Goal: Task Accomplishment & Management: Manage account settings

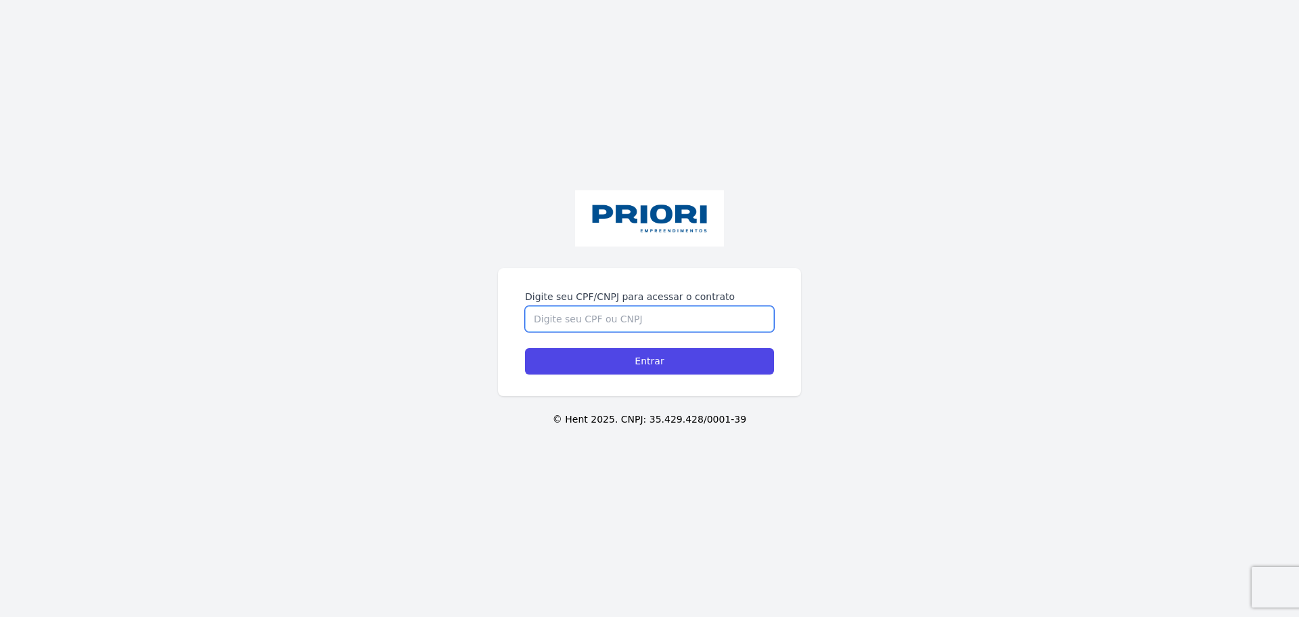
click at [639, 313] on input "Digite seu CPF/CNPJ para acessar o contrato" at bounding box center [649, 319] width 249 height 26
type input "11547395460"
click at [648, 372] on input "Entrar" at bounding box center [649, 361] width 249 height 26
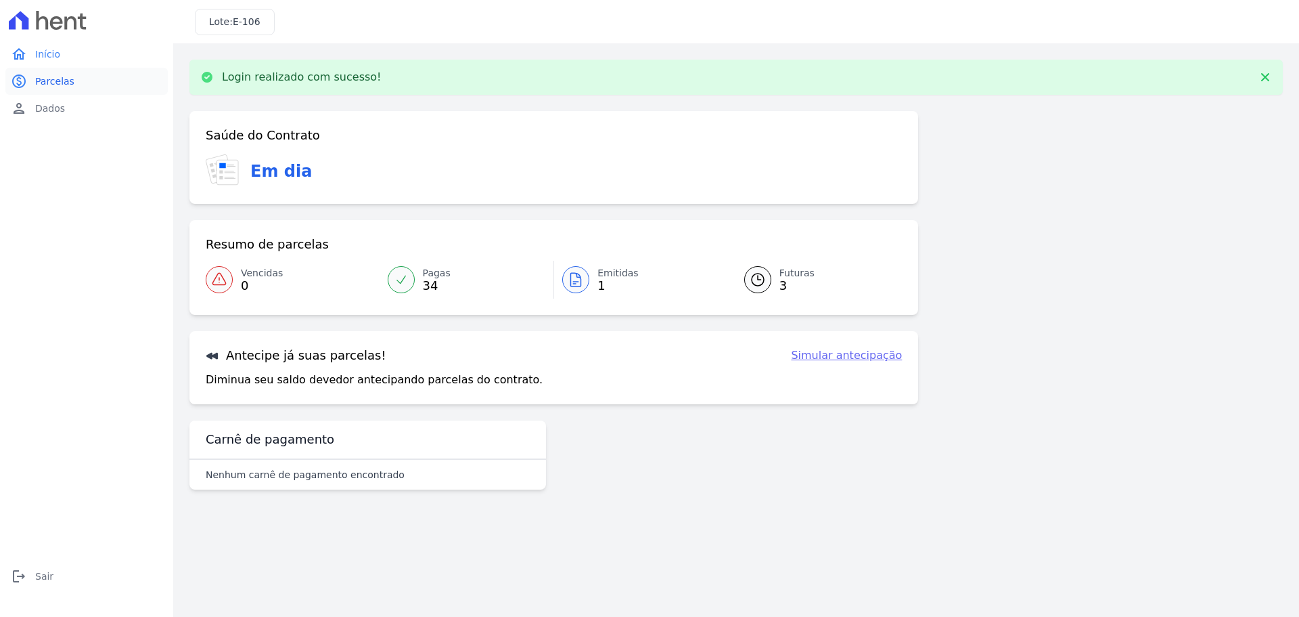
click at [34, 81] on link "paid Parcelas" at bounding box center [86, 81] width 162 height 27
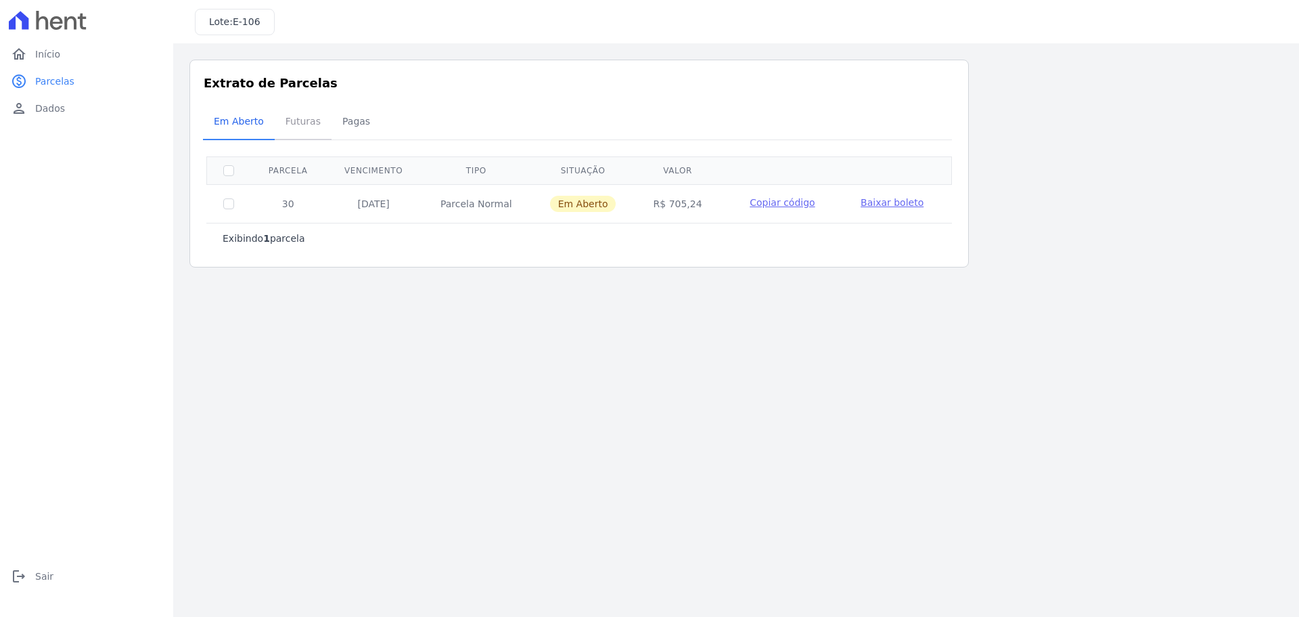
click at [303, 129] on span "Futuras" at bounding box center [302, 121] width 51 height 27
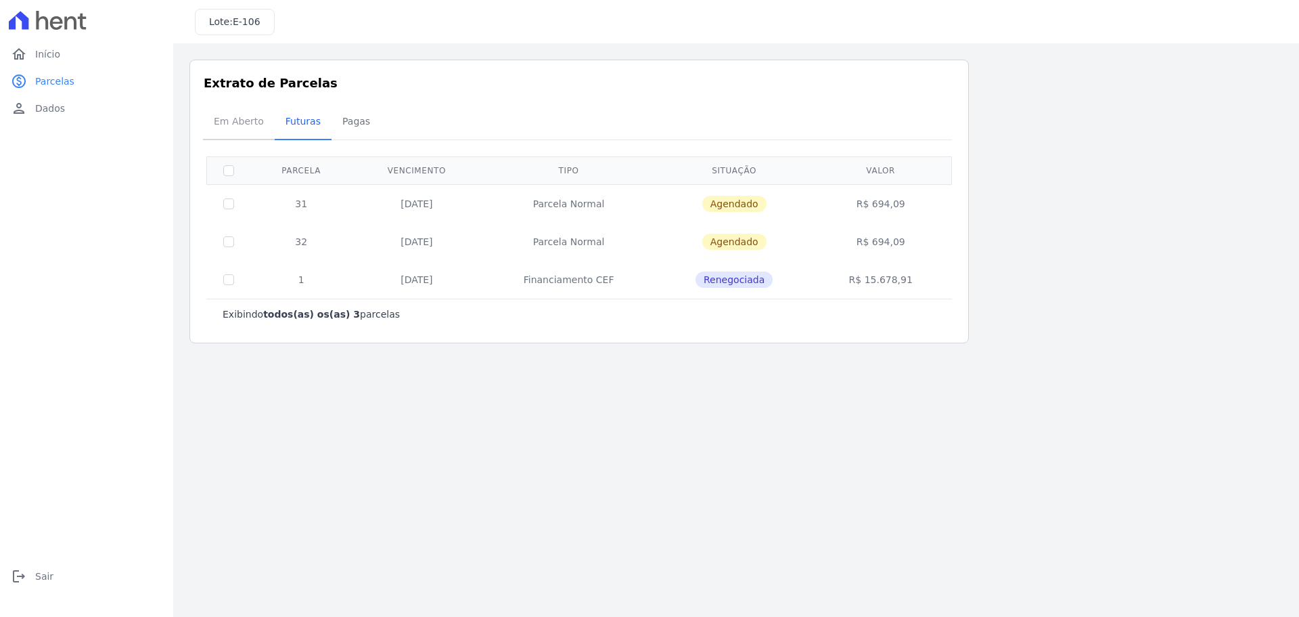
click at [249, 120] on span "Em Aberto" at bounding box center [239, 121] width 66 height 27
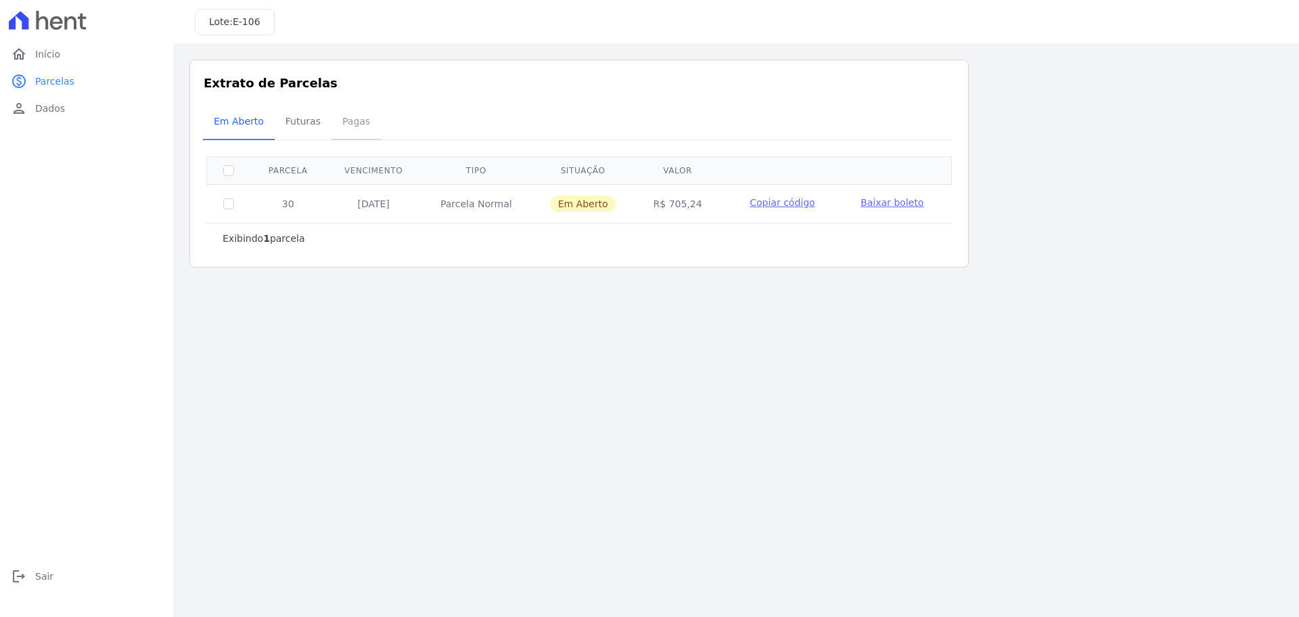
click at [337, 120] on span "Pagas" at bounding box center [356, 121] width 44 height 27
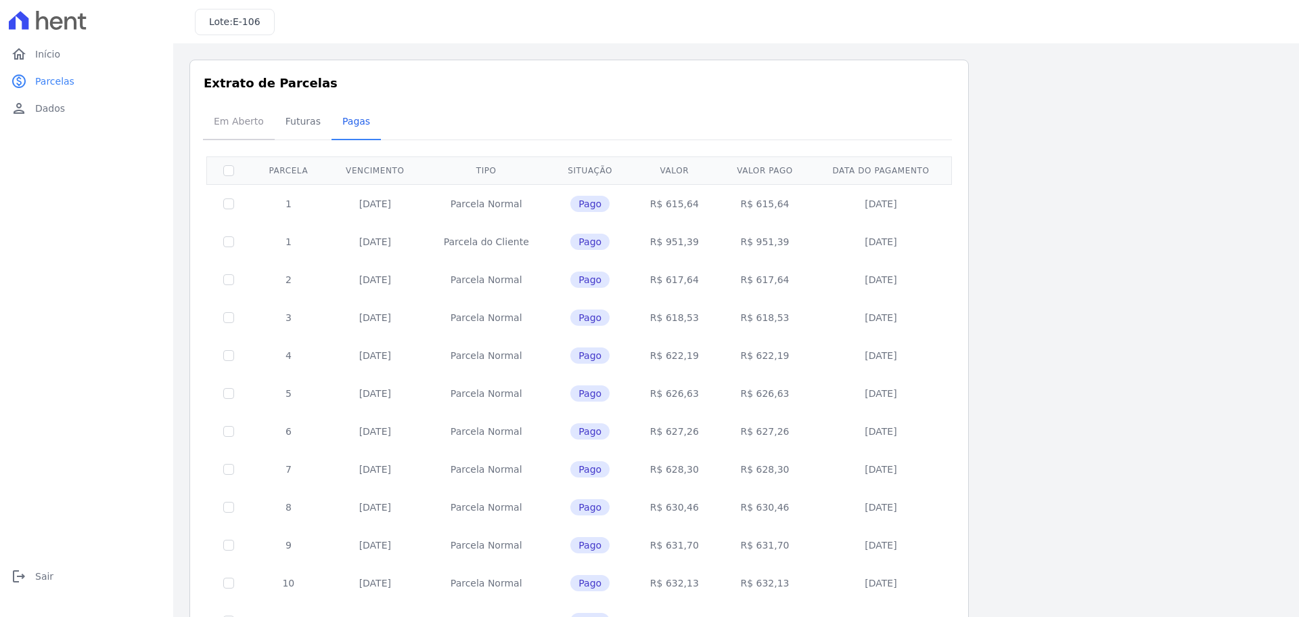
click at [242, 117] on span "Em Aberto" at bounding box center [239, 121] width 66 height 27
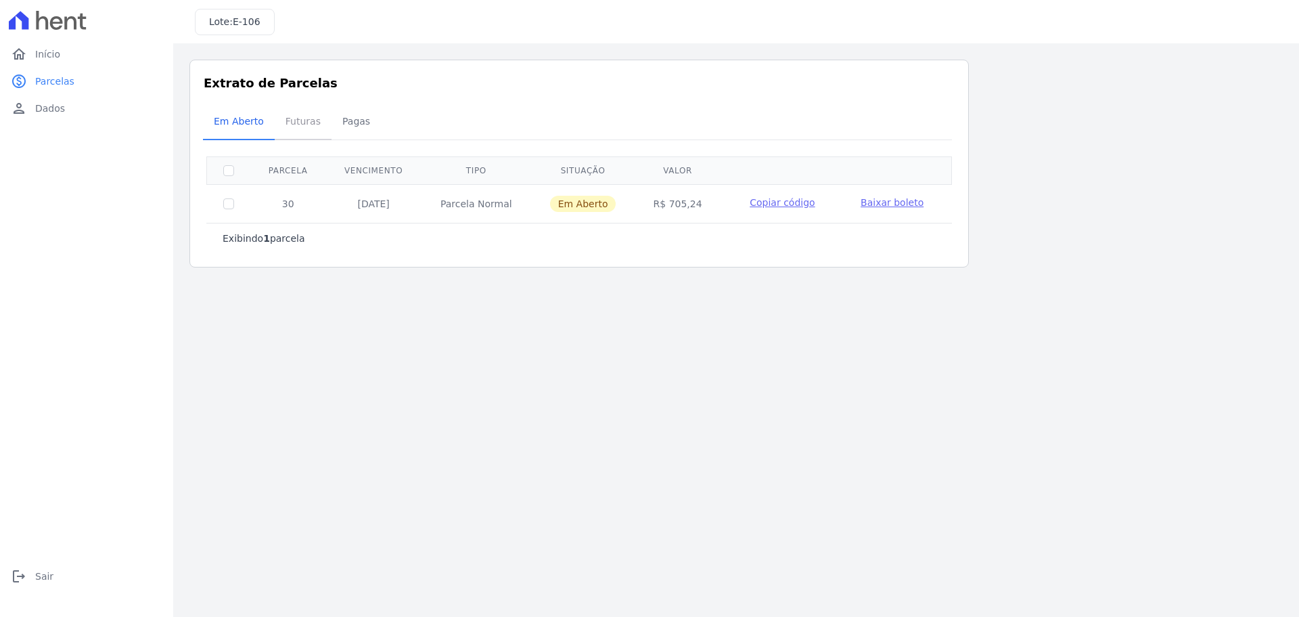
click at [298, 120] on span "Futuras" at bounding box center [302, 121] width 51 height 27
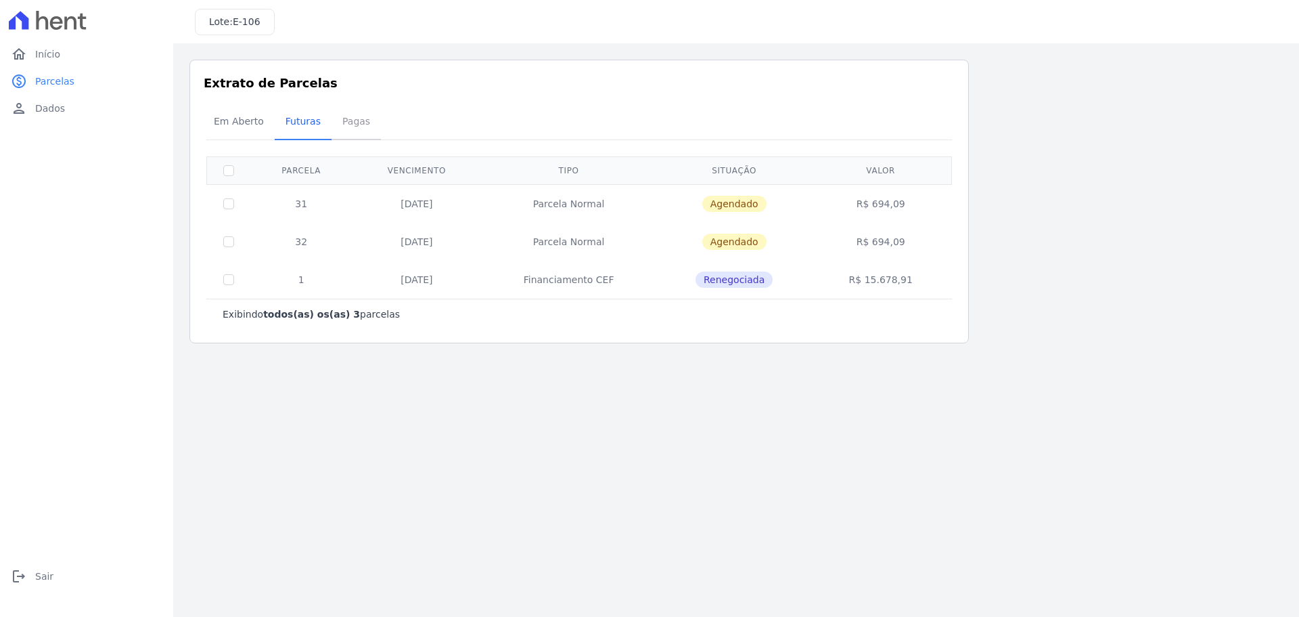
click at [349, 118] on span "Pagas" at bounding box center [356, 121] width 44 height 27
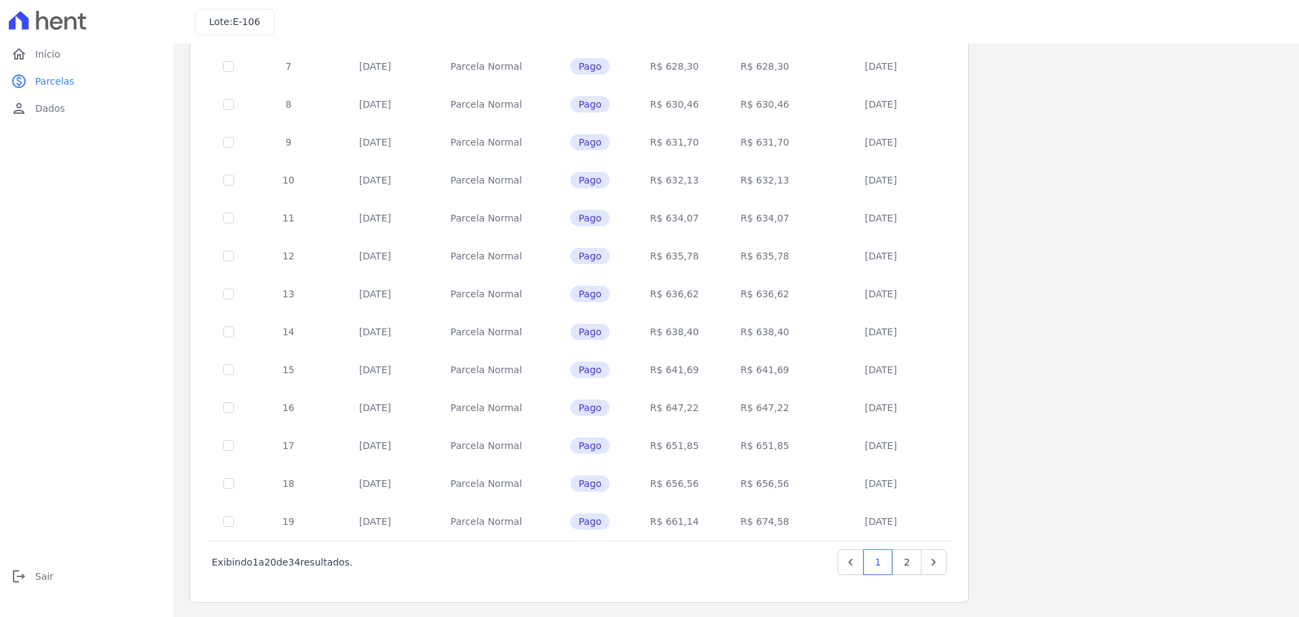
scroll to position [405, 0]
click at [902, 561] on link "2" at bounding box center [907, 560] width 29 height 26
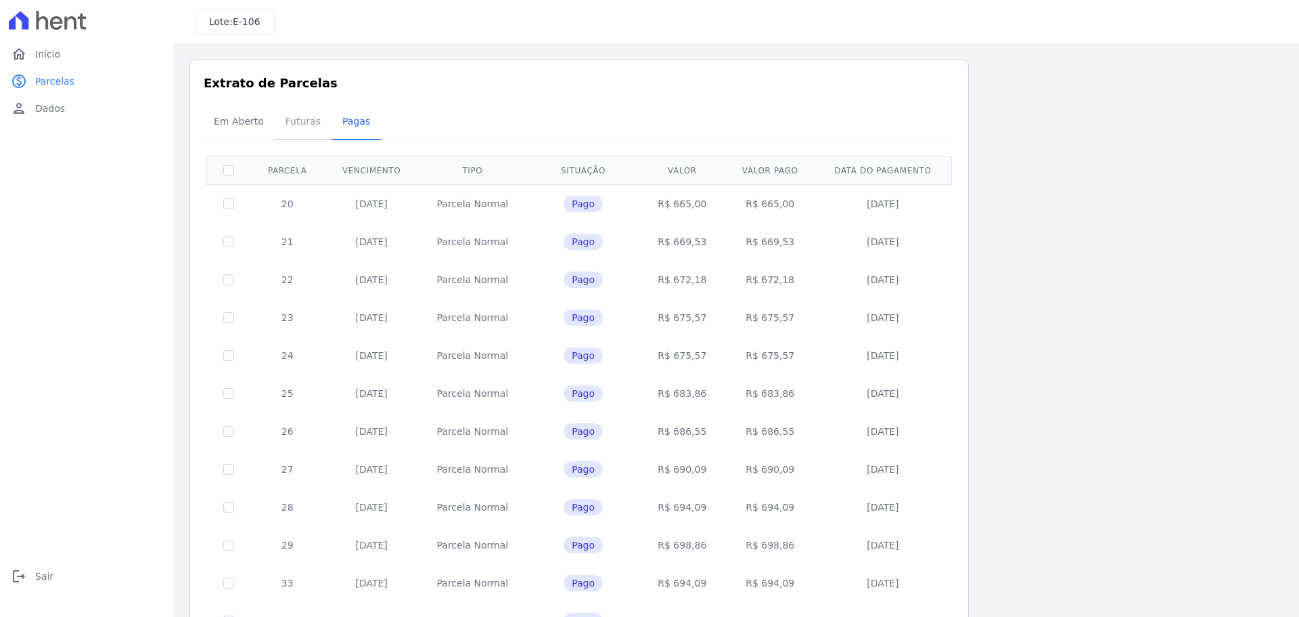
click at [313, 128] on span "Futuras" at bounding box center [302, 121] width 51 height 27
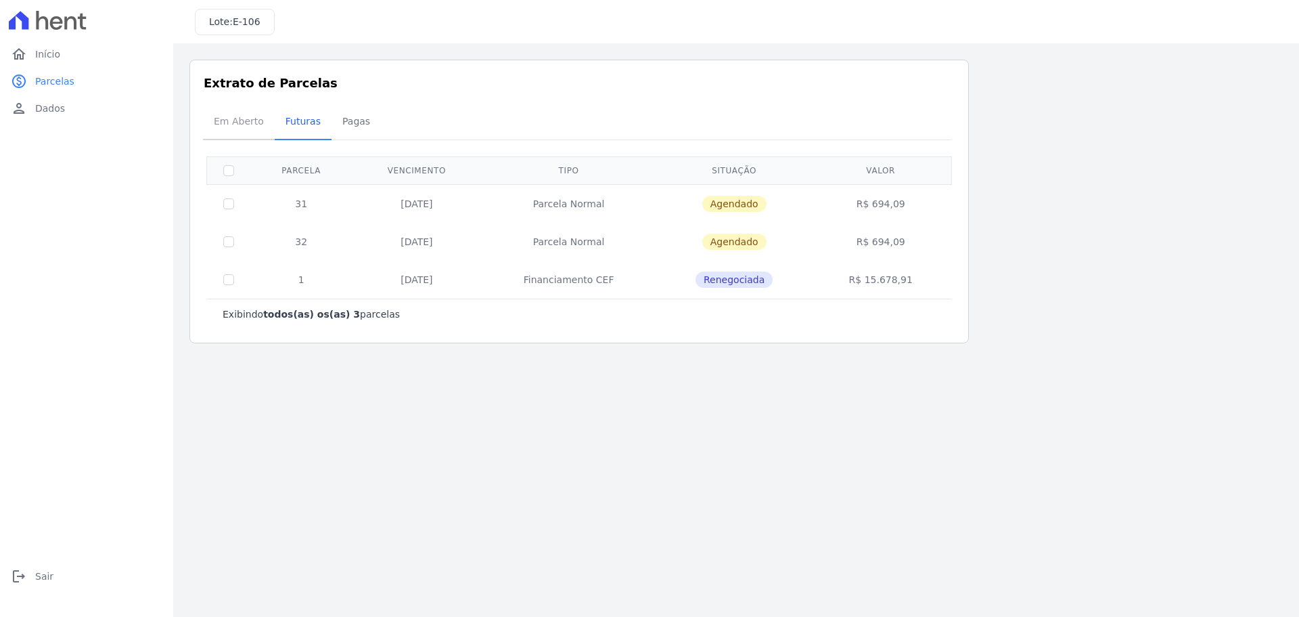
click at [237, 118] on span "Em Aberto" at bounding box center [239, 121] width 66 height 27
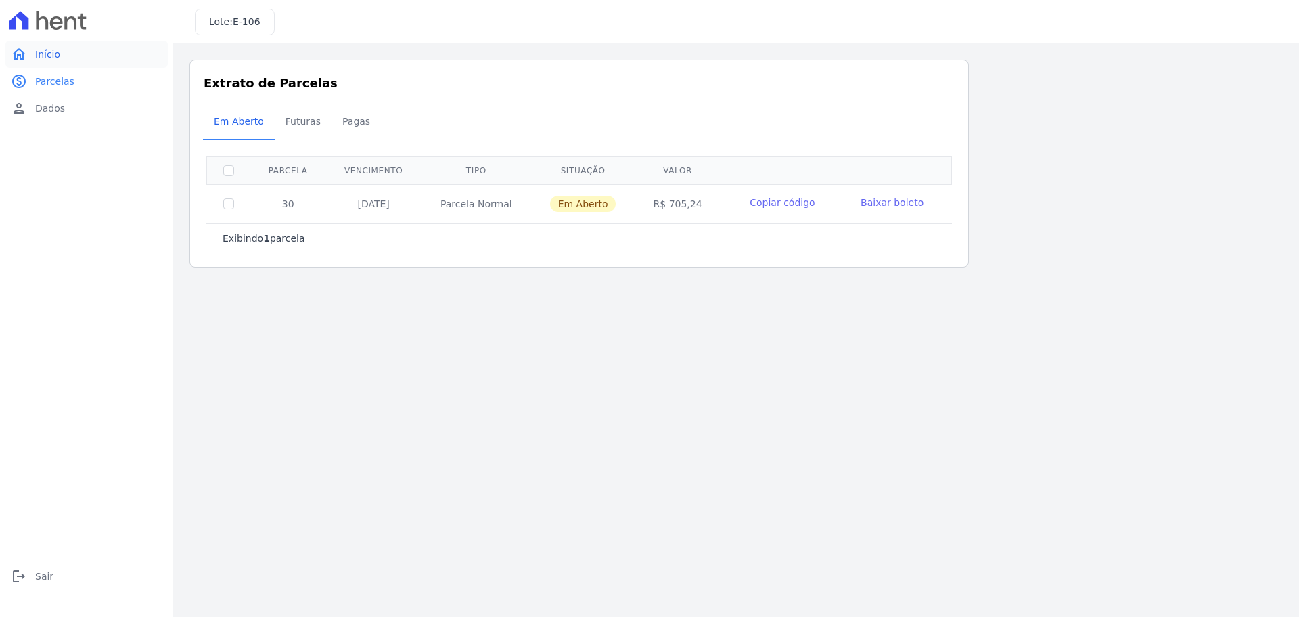
click at [53, 52] on span "Início" at bounding box center [47, 54] width 25 height 14
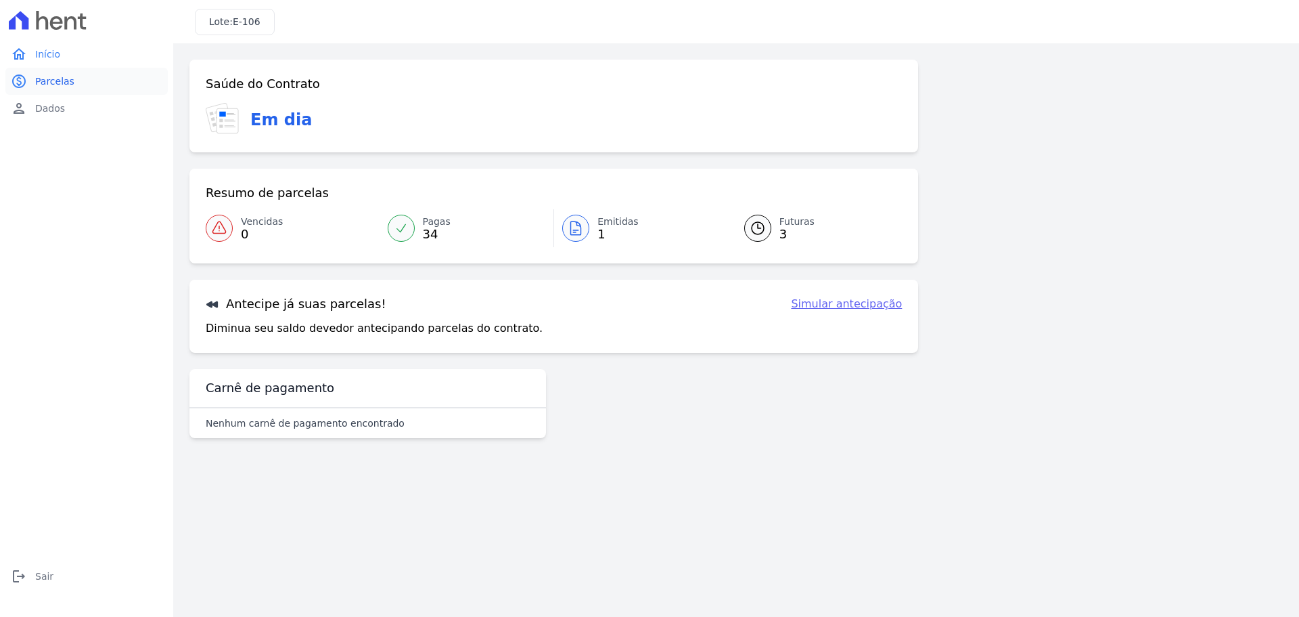
click at [63, 76] on span "Parcelas" at bounding box center [54, 81] width 39 height 14
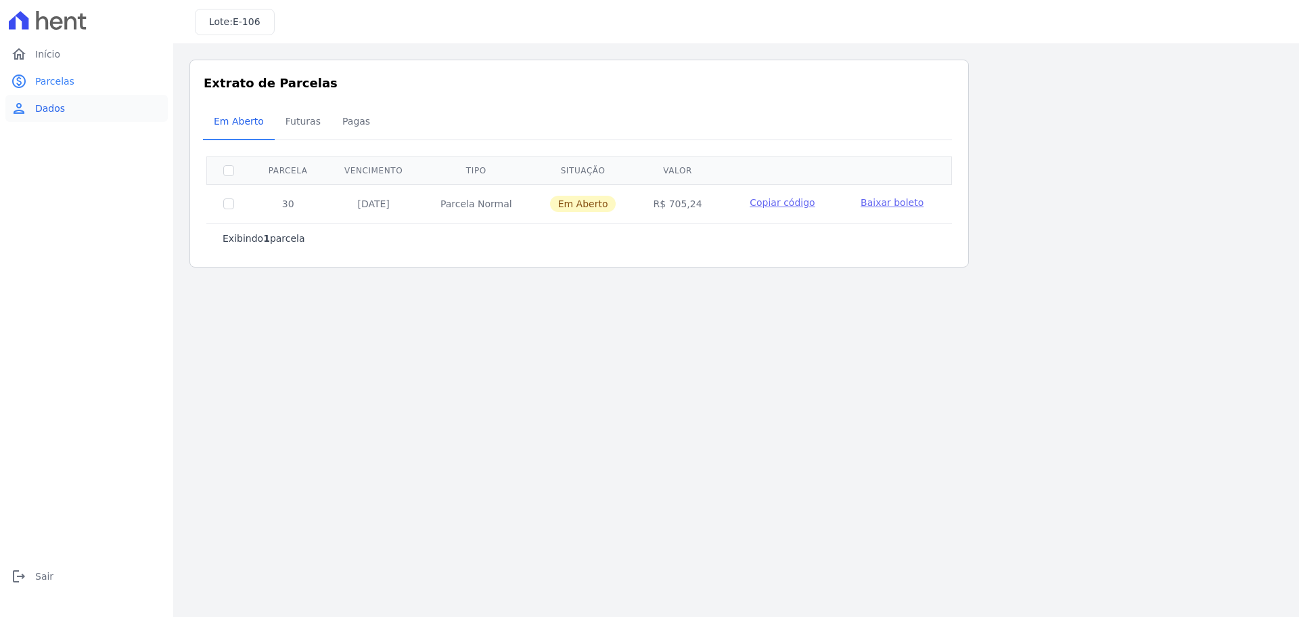
click at [40, 113] on span "Dados" at bounding box center [50, 109] width 30 height 14
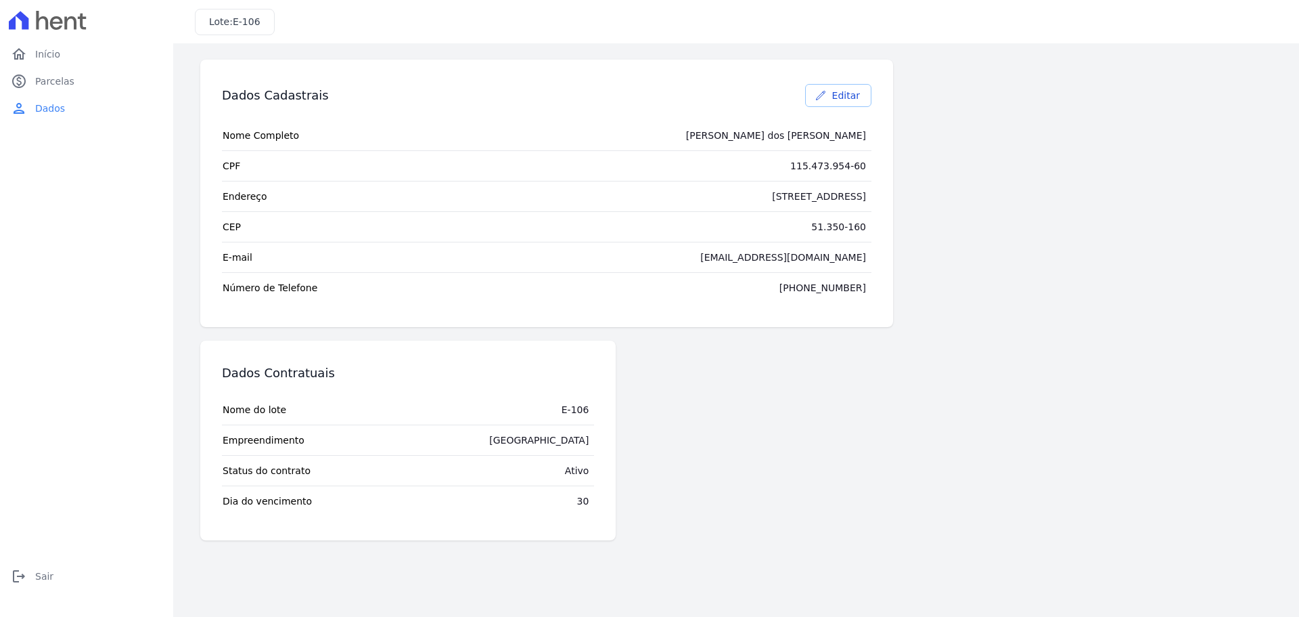
click at [835, 101] on span "Editar" at bounding box center [846, 96] width 28 height 14
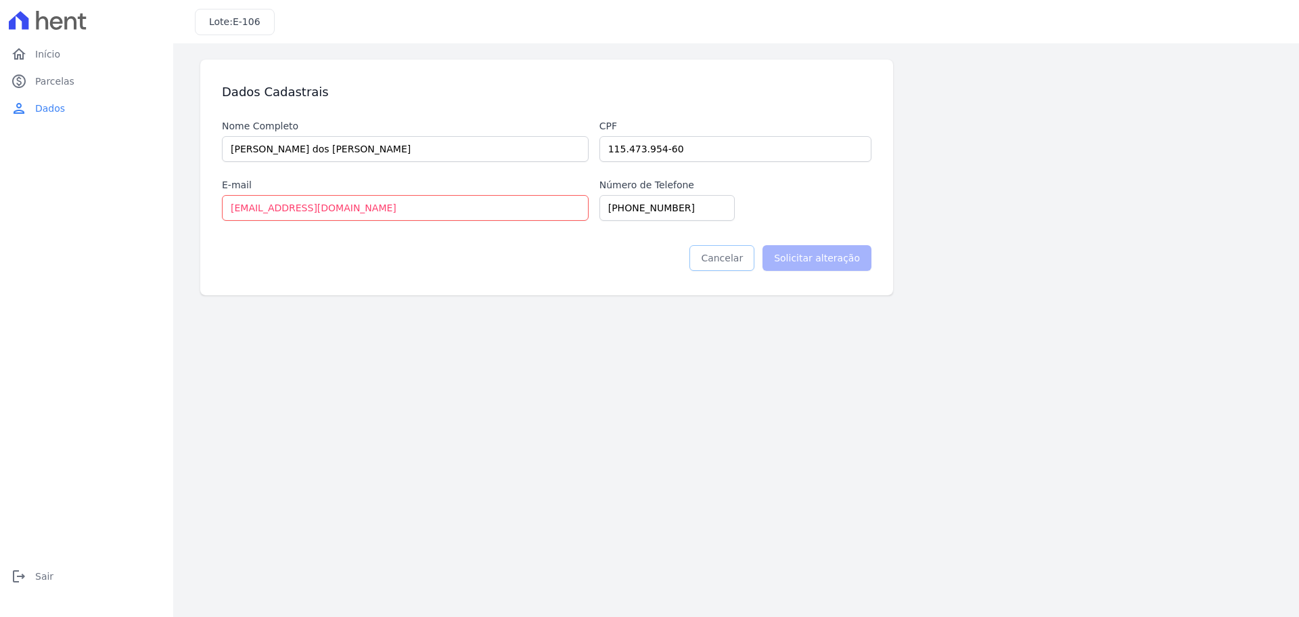
click at [741, 262] on link "Cancelar" at bounding box center [722, 258] width 65 height 26
